Goal: Transaction & Acquisition: Book appointment/travel/reservation

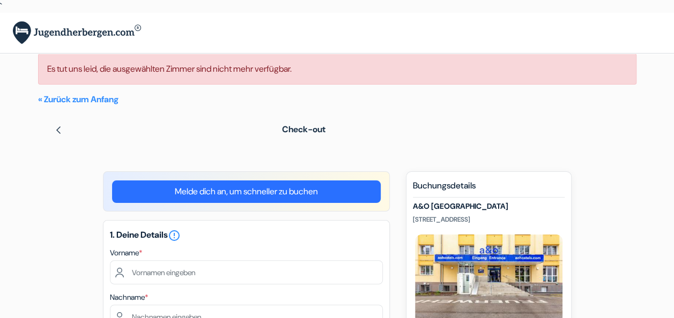
type input "[PERSON_NAME]"
type input "[EMAIL_ADDRESS][DOMAIN_NAME]"
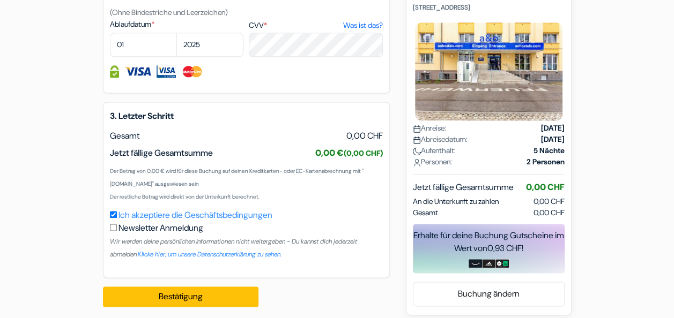
scroll to position [697, 0]
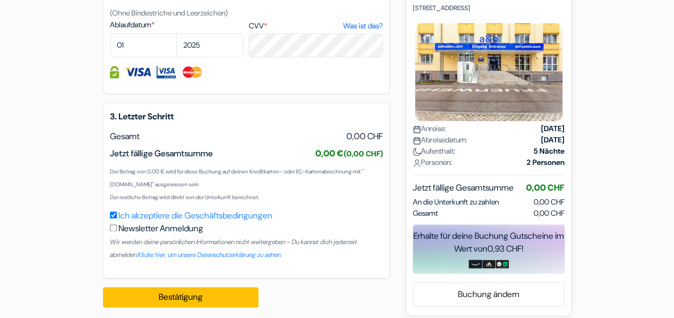
click at [490, 260] on div "Erhalte für deine Buchung Gutscheine im Wert von 0,93 CHF !" at bounding box center [489, 249] width 152 height 49
drag, startPoint x: 490, startPoint y: 260, endPoint x: 392, endPoint y: 46, distance: 235.5
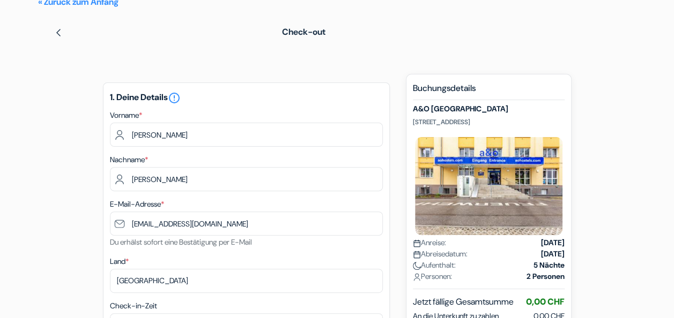
scroll to position [0, 0]
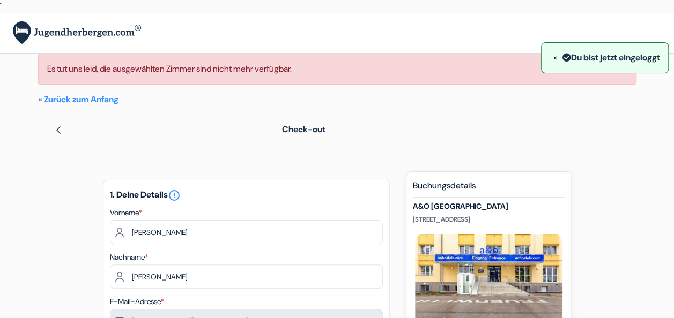
click at [60, 131] on img at bounding box center [58, 130] width 9 height 9
